Goal: Task Accomplishment & Management: Use online tool/utility

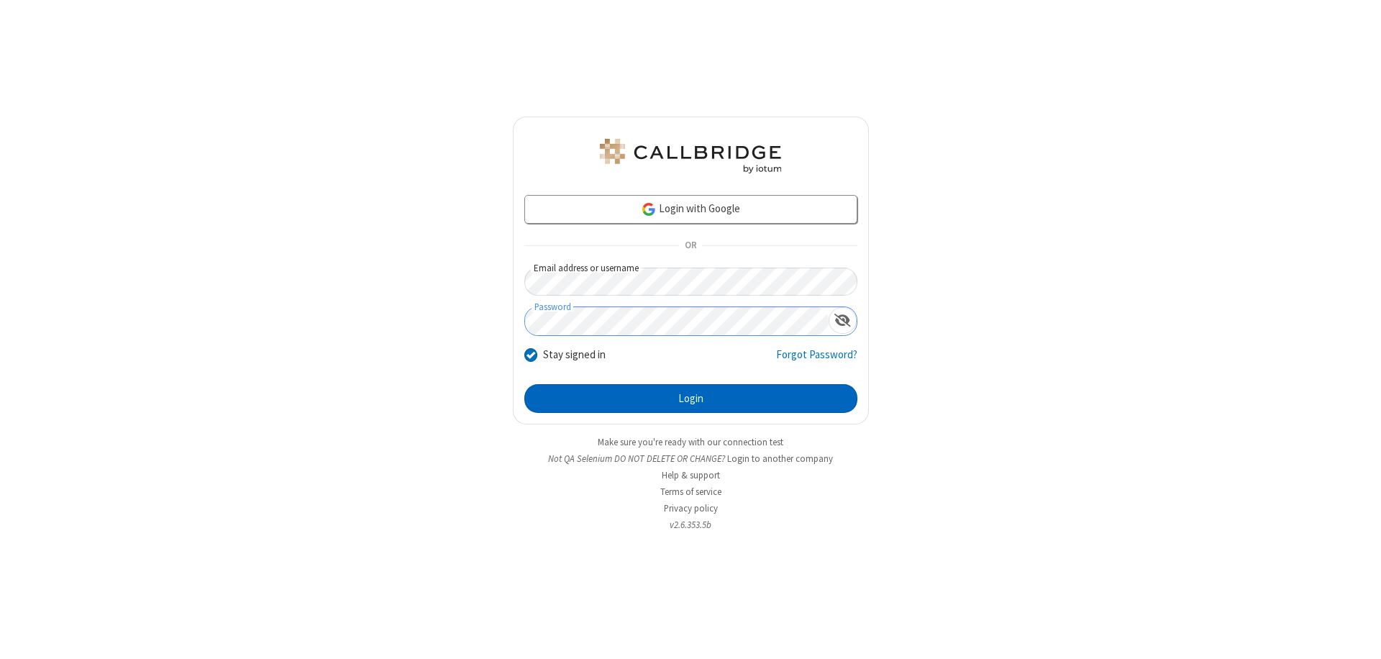
click at [691, 399] on button "Login" at bounding box center [691, 398] width 333 height 29
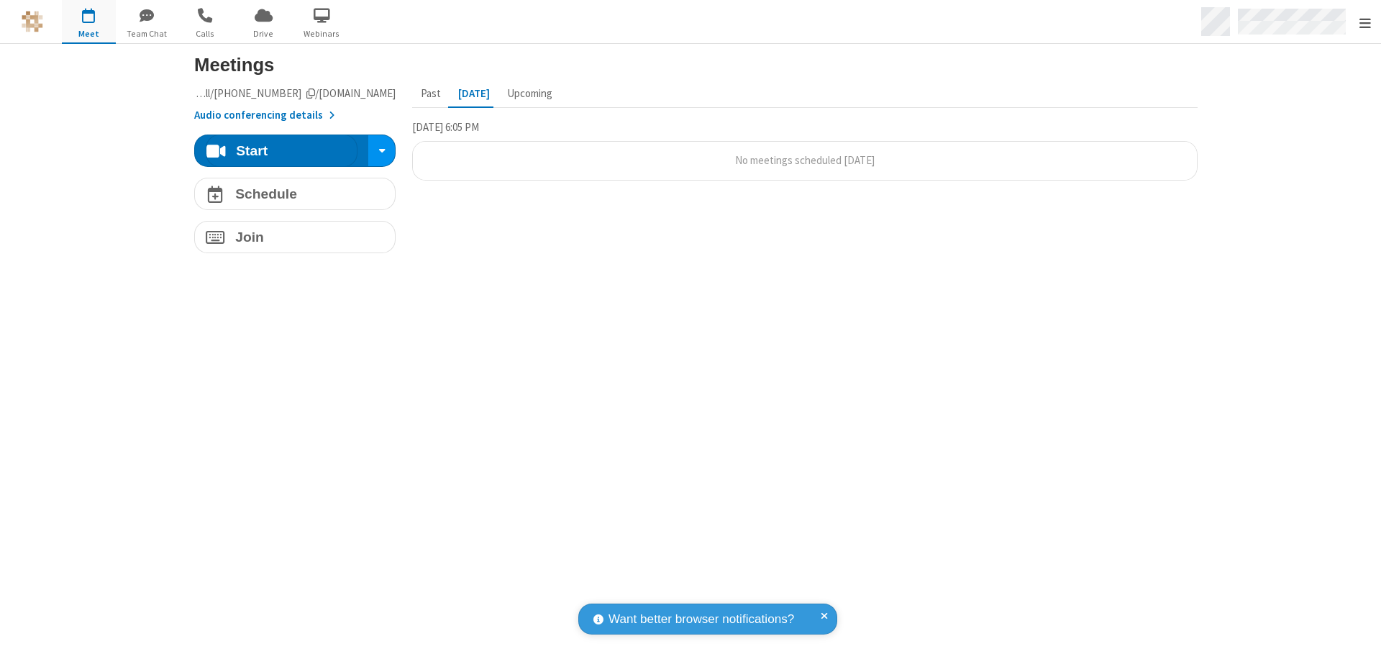
click at [1365, 22] on span "Open menu" at bounding box center [1366, 23] width 12 height 14
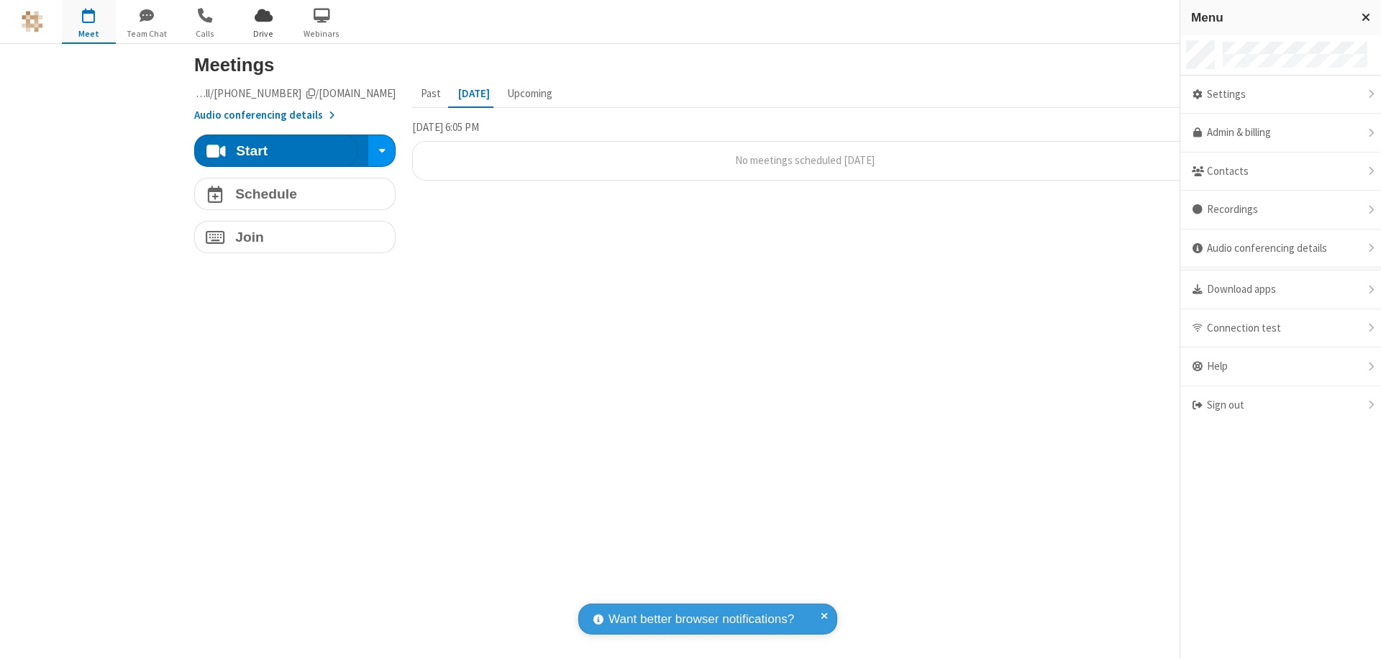
click at [263, 33] on span "Drive" at bounding box center [264, 33] width 54 height 13
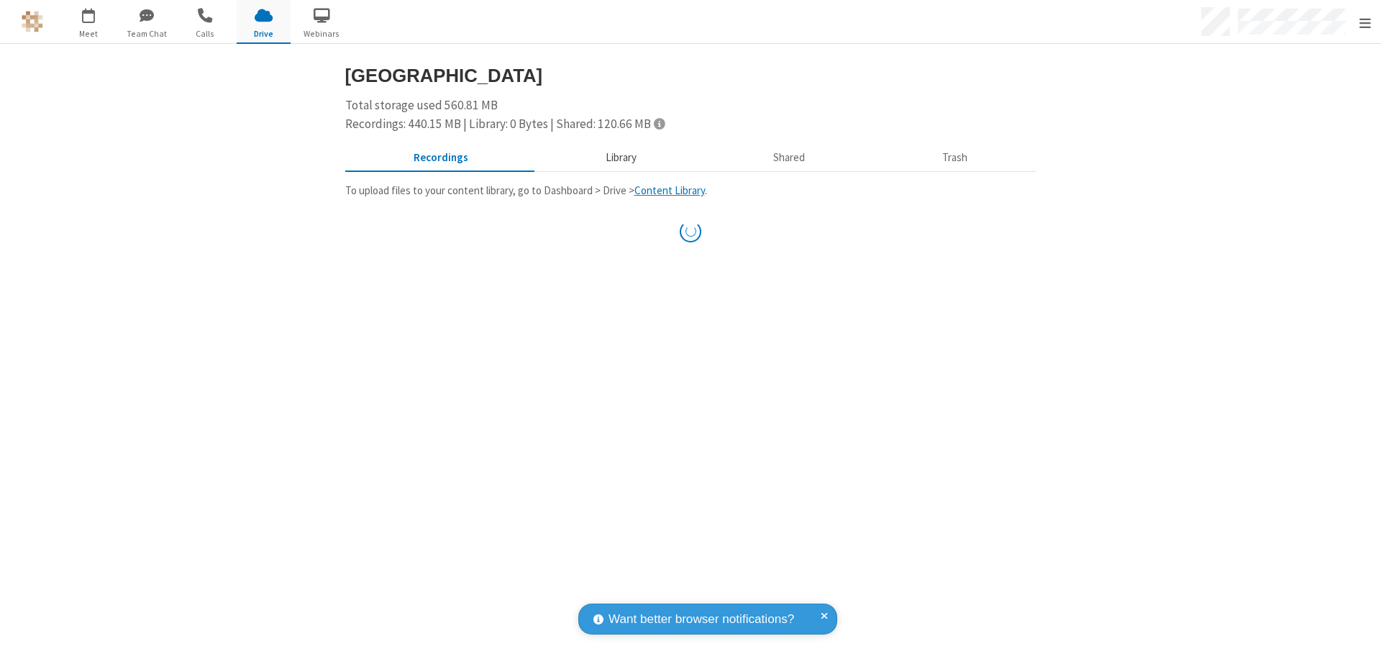
click at [614, 158] on button "Library" at bounding box center [621, 158] width 168 height 27
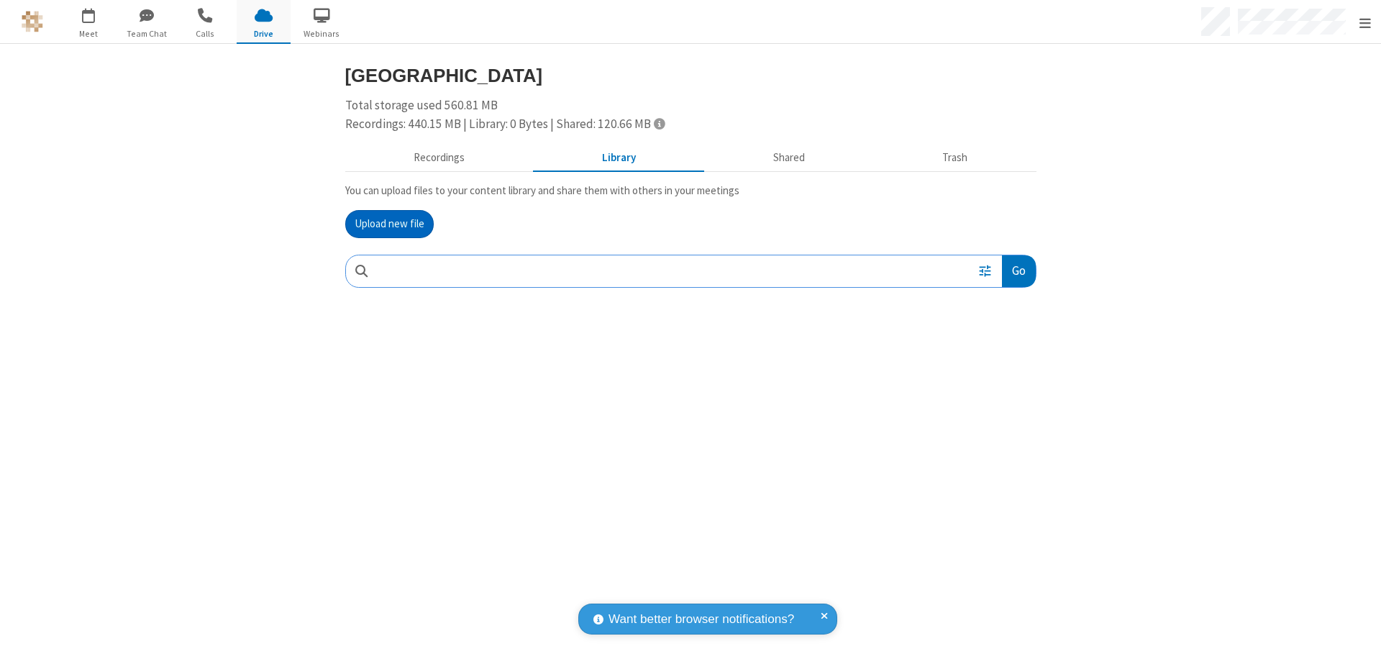
click at [383, 224] on button "Upload new file" at bounding box center [389, 224] width 88 height 29
